Goal: Check status: Check status

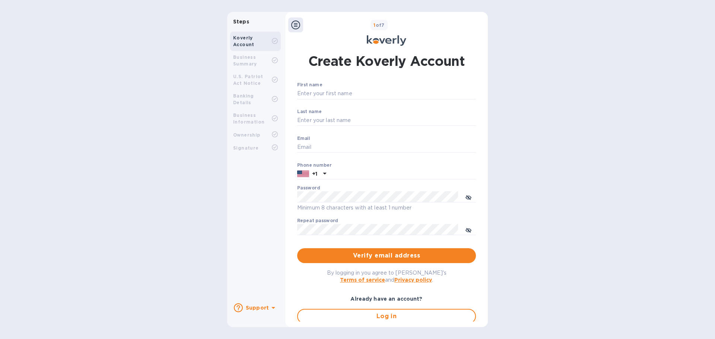
type input "[EMAIL_ADDRESS][DOMAIN_NAME]"
click at [361, 315] on span "Log in" at bounding box center [386, 316] width 165 height 9
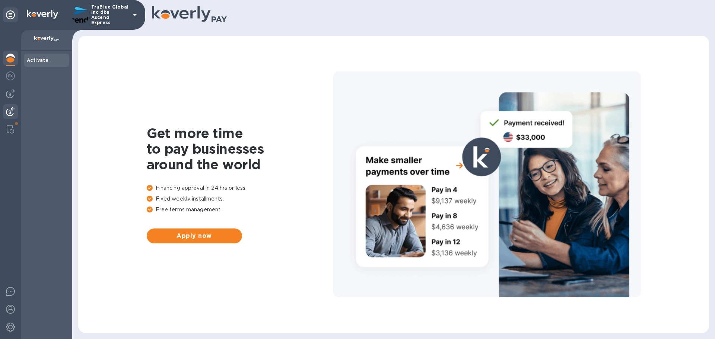
click at [9, 113] on img at bounding box center [10, 111] width 9 height 9
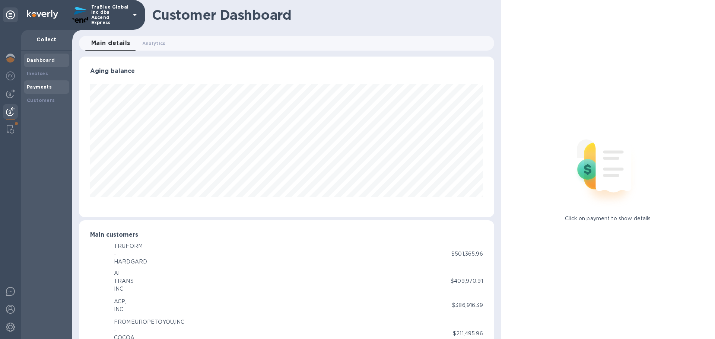
scroll to position [372209, 371958]
click at [38, 88] on b "Payments" at bounding box center [39, 87] width 25 height 6
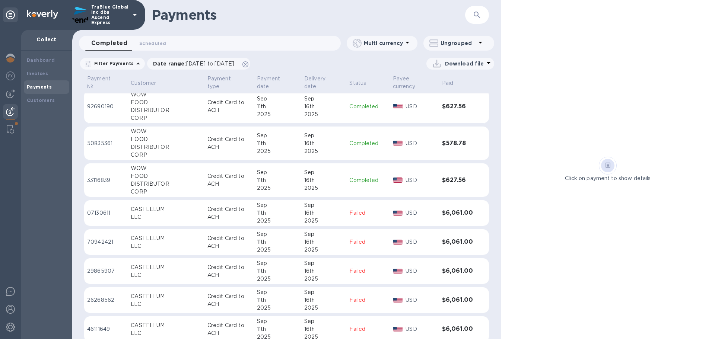
scroll to position [223, 0]
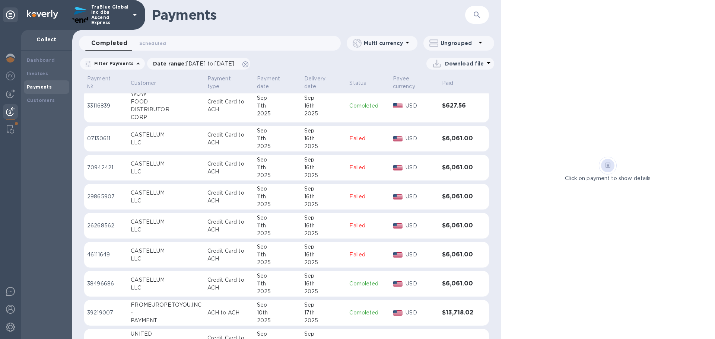
click at [98, 284] on p "38496686" at bounding box center [106, 284] width 38 height 8
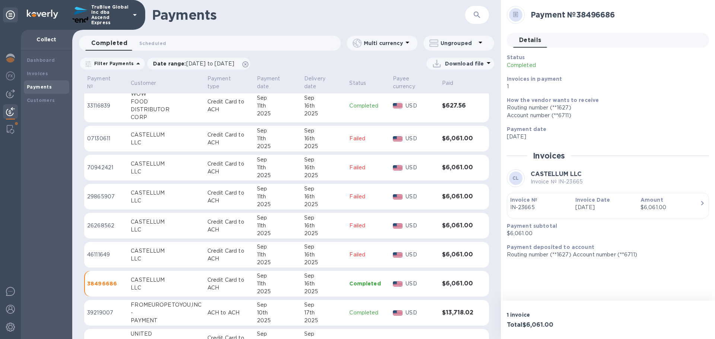
click at [95, 107] on p "33116839" at bounding box center [106, 106] width 38 height 8
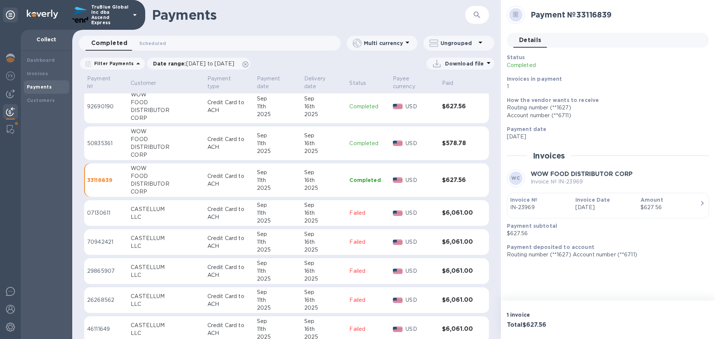
scroll to position [112, 0]
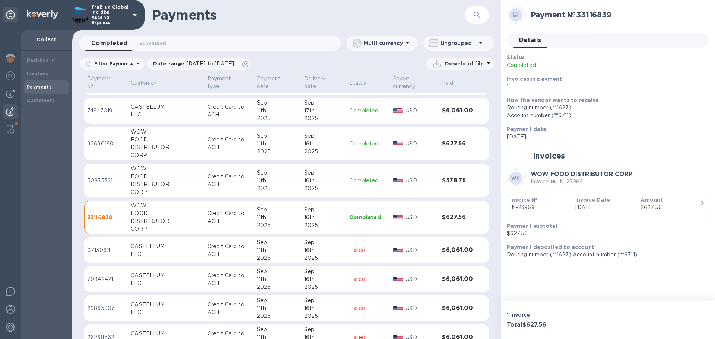
click at [99, 143] on p "92690190" at bounding box center [106, 144] width 38 height 8
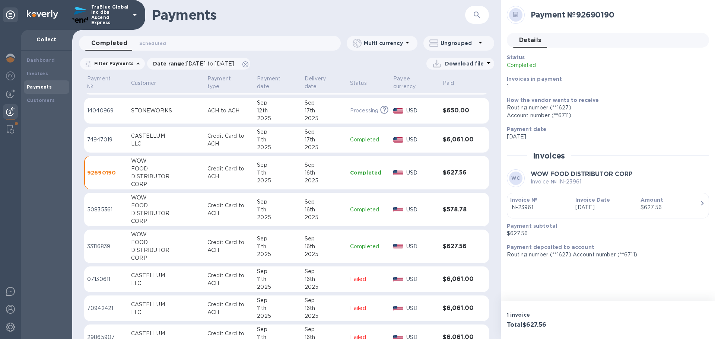
scroll to position [141, 0]
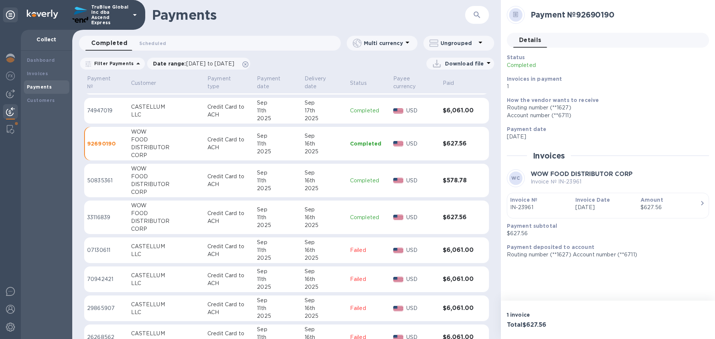
click at [93, 181] on p "50835361" at bounding box center [106, 181] width 38 height 8
